Goal: Transaction & Acquisition: Book appointment/travel/reservation

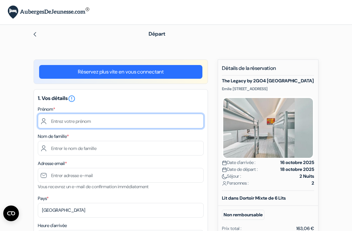
click at [133, 119] on input "text" at bounding box center [121, 121] width 166 height 15
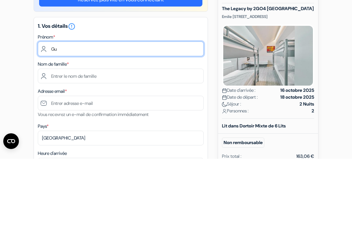
type input "Gui"
type input "guillaume"
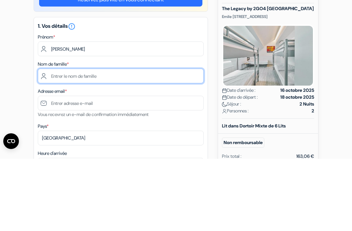
type input "M"
type input "martino"
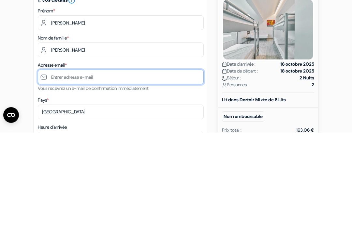
type input "G"
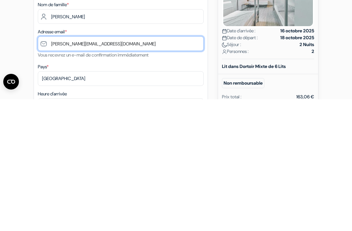
type input "[PERSON_NAME][EMAIL_ADDRESS][DOMAIN_NAME]"
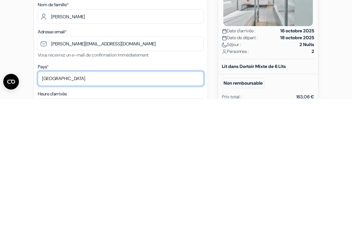
click at [83, 203] on select "Selectionner le pays Abkhazie Afghanistan Afrique du Sud Albanie Algérie Allema…" at bounding box center [121, 210] width 166 height 15
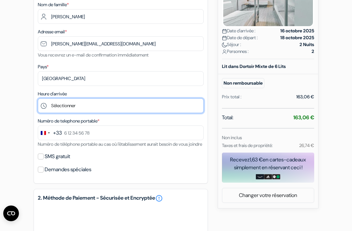
click at [51, 104] on select "Sélectionner 15:00 16:00 17:00 18:00 19:00 20:00 21:00 22:00 23:00" at bounding box center [121, 105] width 166 height 15
select select "15"
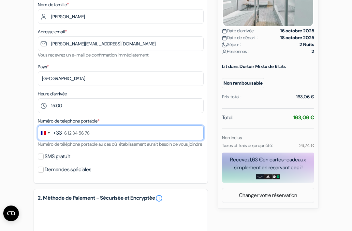
click at [113, 134] on input "text" at bounding box center [121, 132] width 166 height 15
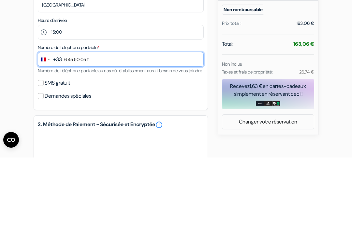
type input "6 45 50 05 11"
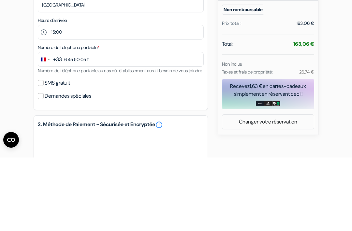
click at [5, 97] on form "Départ add_box The Legacy by 2GO4 City Center Emile Jacqmainlaan 99, Bruxelles,…" at bounding box center [176, 127] width 352 height 469
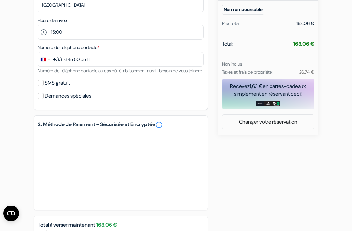
click at [43, 86] on input "SMS gratuit" at bounding box center [41, 83] width 6 height 6
checkbox input "true"
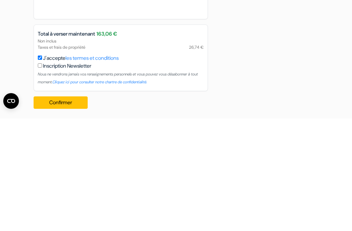
scroll to position [312, 0]
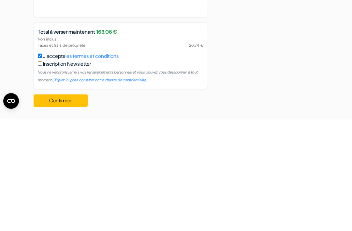
click at [56, 207] on button "Confirmer Loading..." at bounding box center [61, 213] width 54 height 12
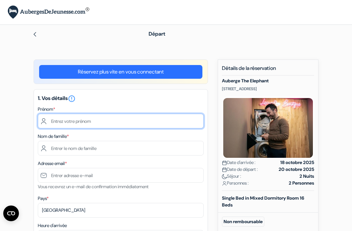
click at [77, 121] on input "text" at bounding box center [121, 121] width 166 height 15
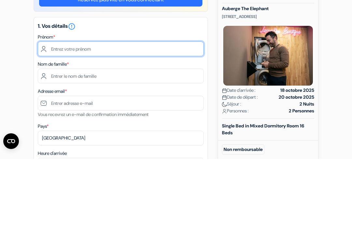
type input "guillaume"
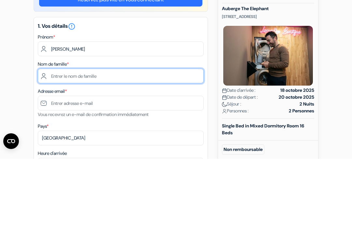
type input "martino"
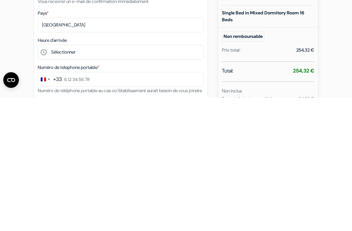
type input "[PERSON_NAME][EMAIL_ADDRESS][DOMAIN_NAME]"
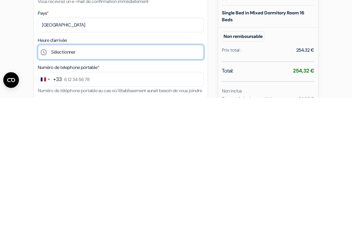
click at [135, 178] on select "Sélectionner 14:00 15:00 16:00 17:00 18:00 19:00 20:00 21:00 22:00 23:00 0:00" at bounding box center [121, 185] width 166 height 15
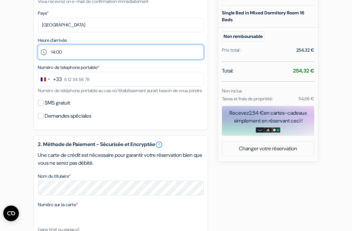
click at [136, 53] on select "Sélectionner 14:00 15:00 16:00 17:00 18:00 19:00 20:00 21:00 22:00 23:00 0:00" at bounding box center [121, 52] width 166 height 15
click at [131, 55] on select "Sélectionner 14:00 15:00 16:00 17:00 18:00 19:00 20:00 21:00 22:00 23:00 0:00" at bounding box center [121, 52] width 166 height 15
select select "14"
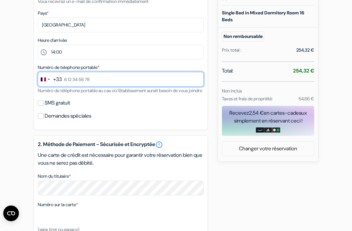
click at [106, 75] on input "text" at bounding box center [121, 79] width 166 height 15
type input "0"
type input "6 45 50 05 11"
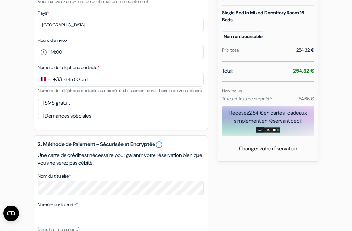
click at [45, 107] on label "SMS gratuit" at bounding box center [57, 102] width 25 height 9
click at [44, 106] on input "SMS gratuit" at bounding box center [41, 103] width 6 height 6
checkbox input "true"
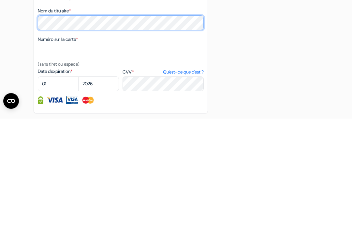
scroll to position [258, 0]
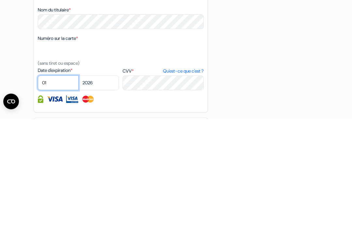
click at [65, 187] on select "01 02 03 04 05 06 07 08 09 10 11 12" at bounding box center [58, 194] width 41 height 15
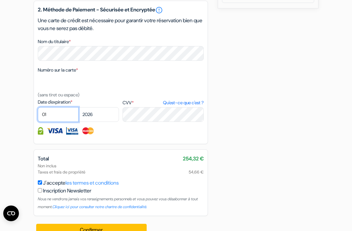
select select "09"
click at [101, 118] on select "2025 2026 2027 2028 2029 2030 2031 2032 2033 2034 2035 2036 2037 2038 2039 2040…" at bounding box center [98, 114] width 41 height 15
select select "2029"
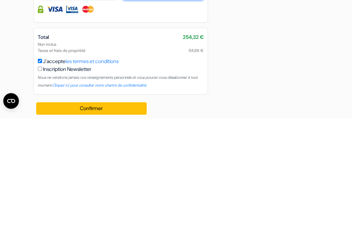
scroll to position [359, 0]
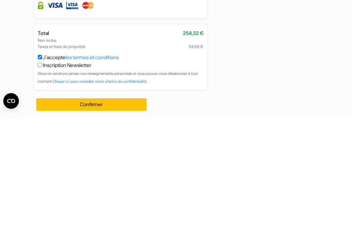
click at [128, 211] on button "Confirmer Loading..." at bounding box center [91, 217] width 111 height 12
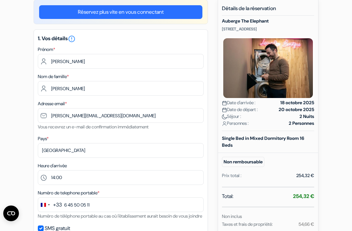
scroll to position [58, 0]
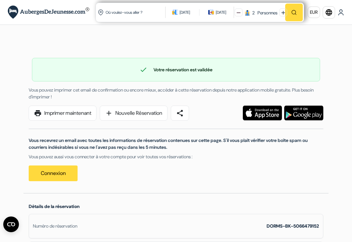
click at [2, 6] on div "Où voulez-vous aller ? Où voulez-vous aller ? [DATE] [DATE] 2 Personnes" at bounding box center [176, 12] width 352 height 24
